Goal: Check status: Check status

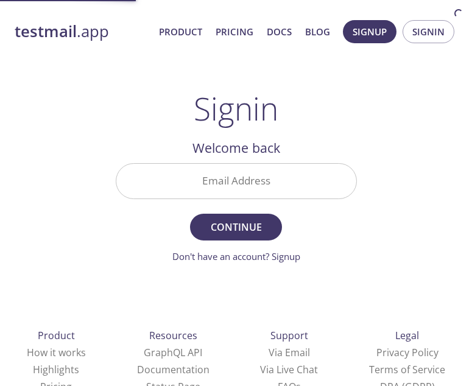
click at [264, 179] on input "Email Address" at bounding box center [236, 181] width 240 height 35
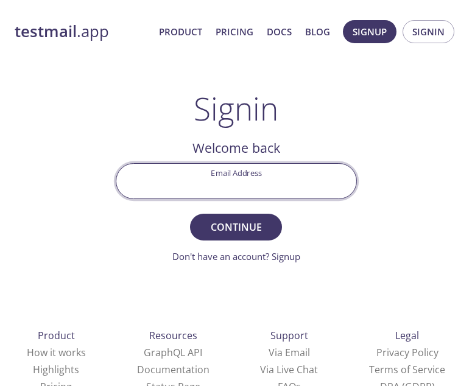
type input "[EMAIL_ADDRESS][DOMAIN_NAME]"
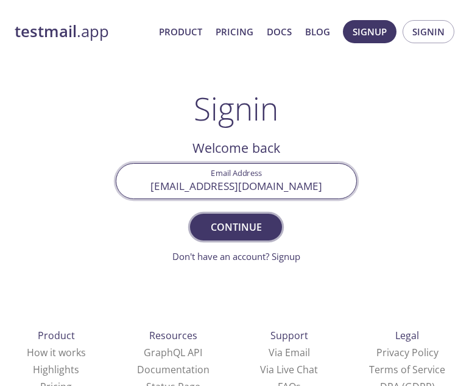
click at [216, 236] on button "Continue" at bounding box center [235, 227] width 91 height 27
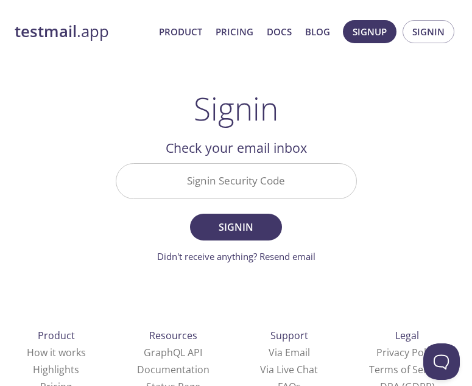
click at [222, 176] on input "Signin Security Code" at bounding box center [236, 181] width 240 height 35
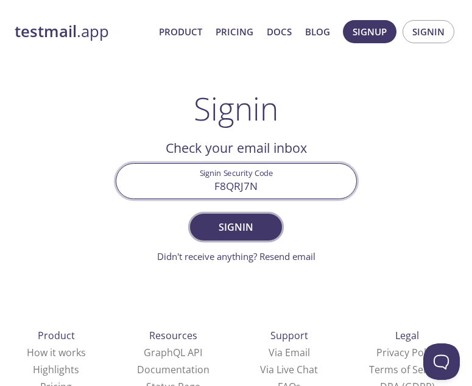
type input "F8QRJ7N"
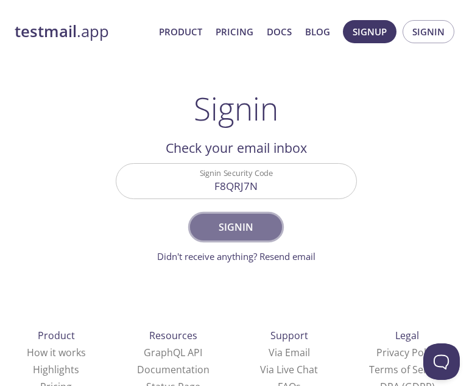
click at [224, 232] on span "Signin" at bounding box center [236, 227] width 65 height 17
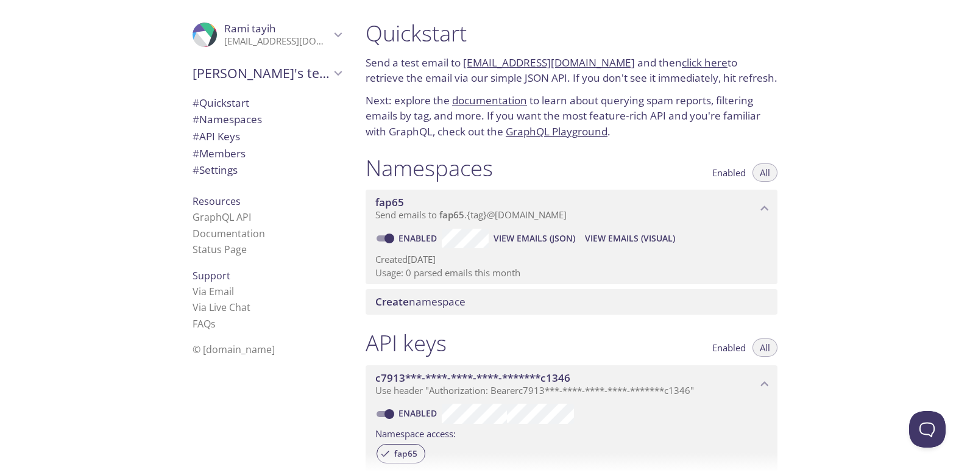
click at [481, 231] on span "View Emails (JSON)" at bounding box center [535, 238] width 82 height 15
click at [481, 243] on span "View Emails (Visual)" at bounding box center [630, 238] width 90 height 15
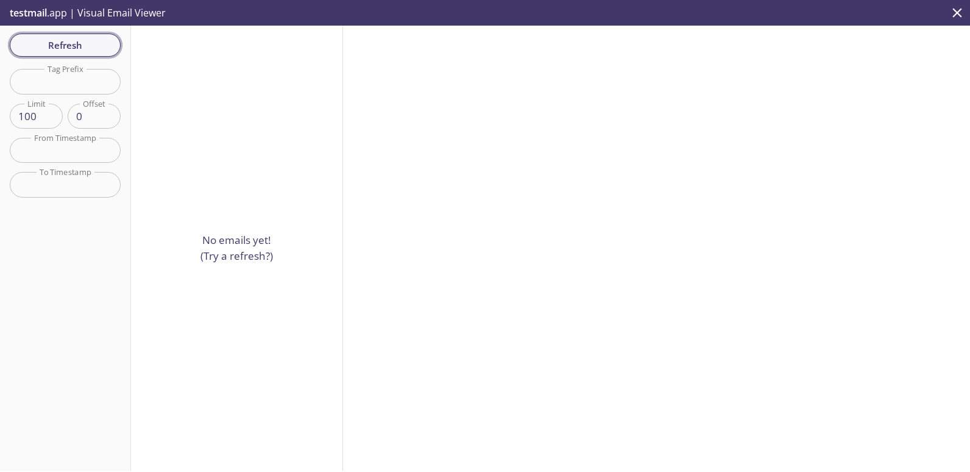
click at [89, 46] on span "Refresh" at bounding box center [64, 45] width 91 height 16
click at [88, 46] on span "Refresh" at bounding box center [64, 45] width 91 height 16
click at [88, 46] on div "Refresh Filters Tag Prefix Tag Prefix Limit 100 Limit Offset 0 Offset From Time…" at bounding box center [65, 248] width 131 height 445
click at [88, 46] on span "Refresh" at bounding box center [64, 45] width 91 height 16
click at [88, 46] on div "Refresh Filters Tag Prefix Tag Prefix Limit 100 Limit Offset 0 Offset From Time…" at bounding box center [65, 248] width 131 height 445
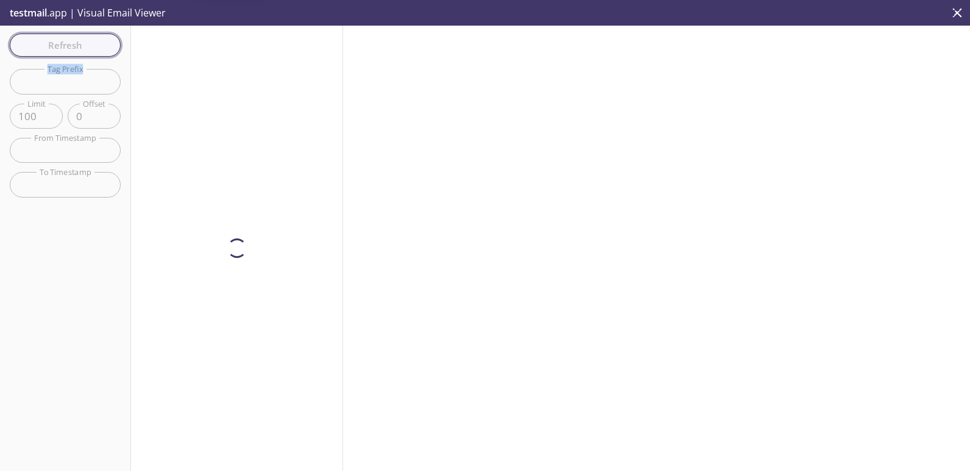
click at [88, 46] on span "Refresh" at bounding box center [64, 45] width 91 height 16
click at [88, 46] on div "Refresh Filters Tag Prefix Tag Prefix Limit 100 Limit Offset 0 Offset From Time…" at bounding box center [65, 248] width 131 height 445
click at [88, 46] on span "Refresh" at bounding box center [64, 45] width 91 height 16
click at [88, 46] on div "Refresh Filters Tag Prefix Tag Prefix Limit 100 Limit Offset 0 Offset From Time…" at bounding box center [65, 248] width 131 height 445
click at [88, 46] on span "Refresh" at bounding box center [64, 45] width 91 height 16
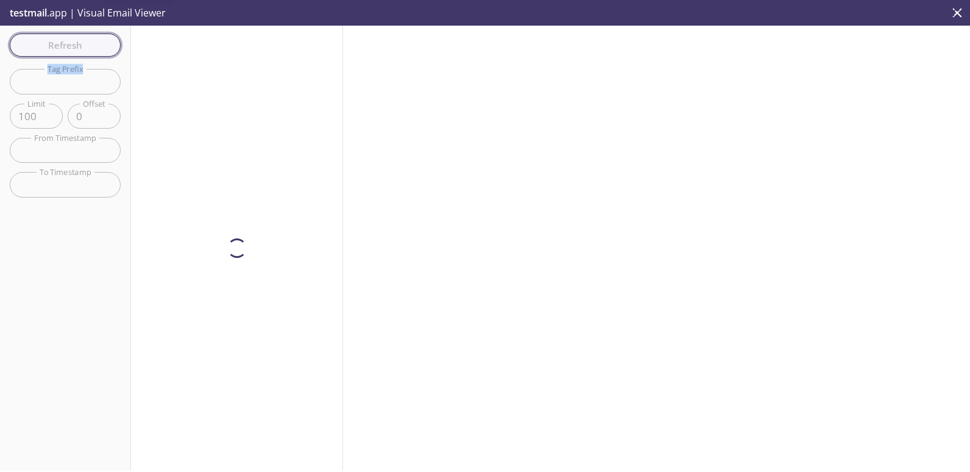
click at [88, 46] on div "Refresh Filters Tag Prefix Tag Prefix Limit 100 Limit Offset 0 Offset From Time…" at bounding box center [65, 248] width 131 height 445
click at [88, 46] on span "Refresh" at bounding box center [64, 45] width 91 height 16
click at [88, 46] on div "Refresh Filters Tag Prefix Tag Prefix Limit 100 Limit Offset 0 Offset From Time…" at bounding box center [65, 248] width 131 height 445
click at [92, 44] on span "Refresh" at bounding box center [64, 45] width 91 height 16
click at [93, 43] on div "Refresh Filters Tag Prefix Tag Prefix Limit 100 Limit Offset 0 Offset From Time…" at bounding box center [65, 248] width 131 height 445
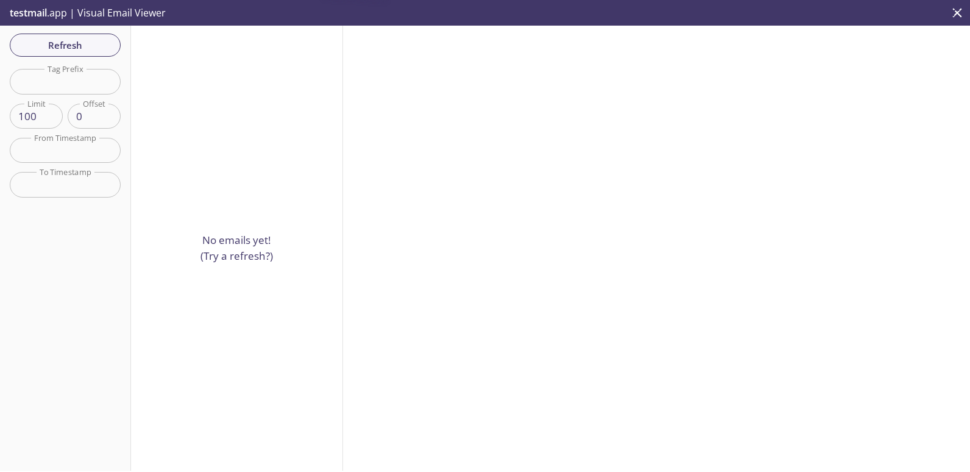
click at [93, 43] on span "Refresh" at bounding box center [64, 45] width 91 height 16
click at [93, 43] on div "Refresh Filters Tag Prefix Tag Prefix Limit 100 Limit Offset 0 Offset From Time…" at bounding box center [65, 248] width 131 height 445
click at [93, 43] on span "Refresh" at bounding box center [64, 45] width 91 height 16
click at [93, 43] on div "Refresh Filters Tag Prefix Tag Prefix Limit 100 Limit Offset 0 Offset From Time…" at bounding box center [65, 248] width 131 height 445
click at [93, 43] on span "Refresh" at bounding box center [64, 45] width 91 height 16
